Goal: Navigation & Orientation: Find specific page/section

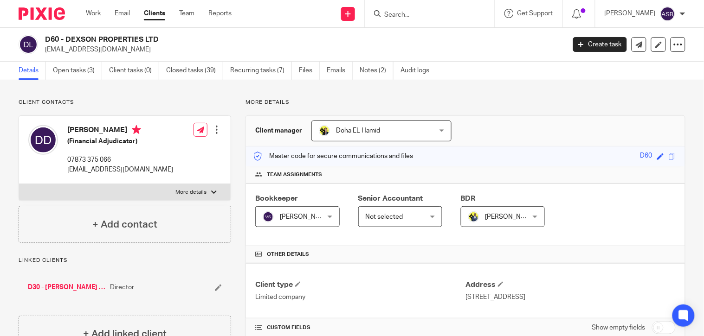
scroll to position [51, 0]
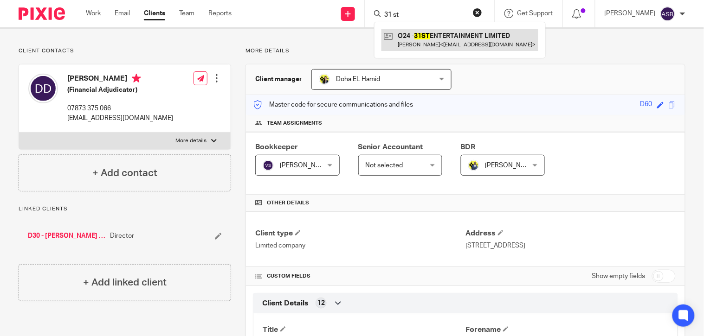
type input "31 st"
drag, startPoint x: 448, startPoint y: 36, endPoint x: 464, endPoint y: 68, distance: 35.7
click at [448, 36] on link at bounding box center [459, 39] width 157 height 21
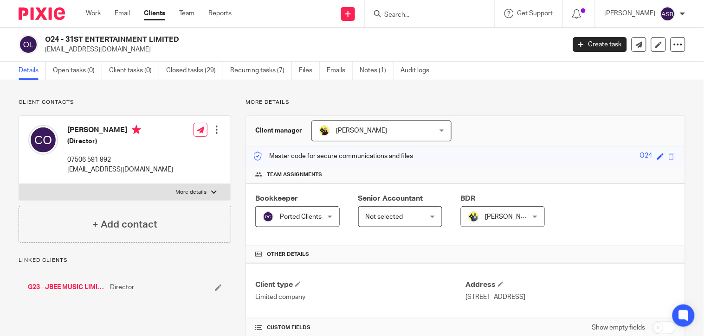
click at [345, 293] on p "Limited company" at bounding box center [360, 297] width 210 height 9
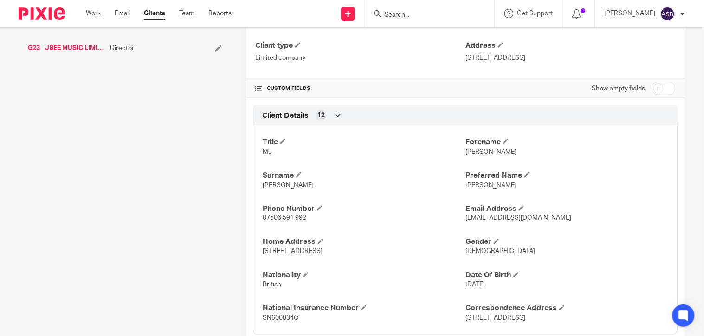
scroll to position [360, 0]
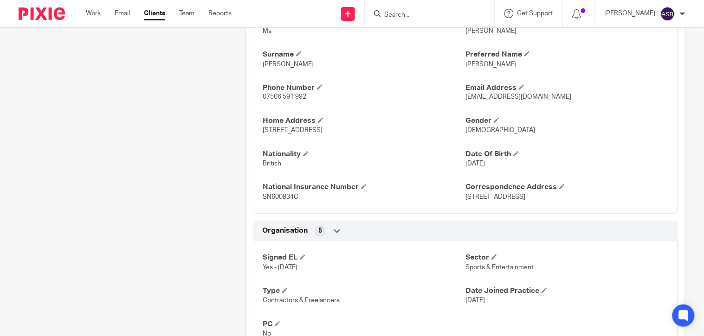
click at [399, 17] on input "Search" at bounding box center [424, 15] width 83 height 8
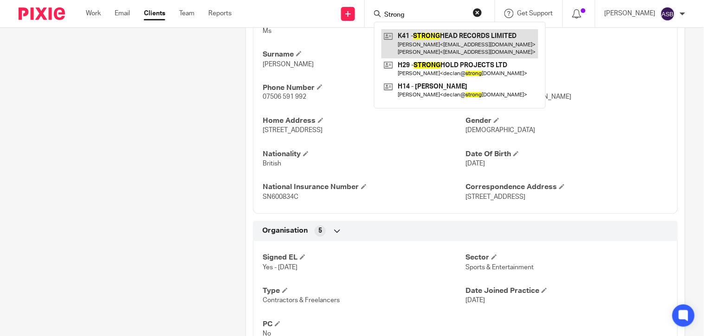
type input "Strong"
click at [424, 36] on link at bounding box center [459, 43] width 157 height 29
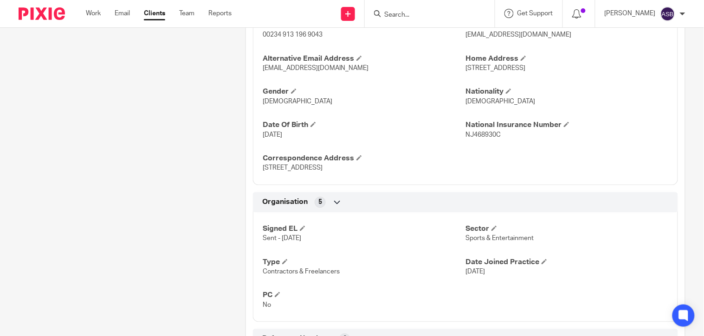
scroll to position [464, 0]
